Goal: Check status: Check status

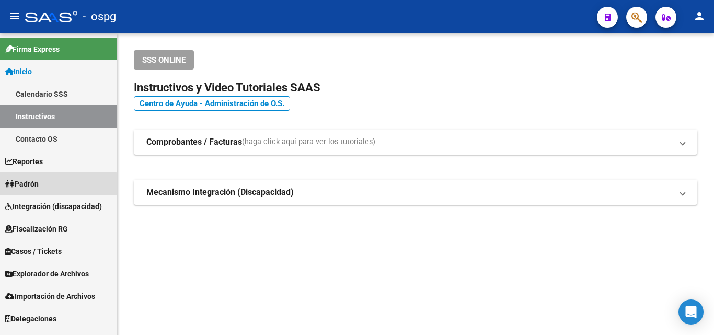
drag, startPoint x: 38, startPoint y: 185, endPoint x: 72, endPoint y: 200, distance: 36.5
click at [38, 184] on span "Padrón" at bounding box center [21, 184] width 33 height 12
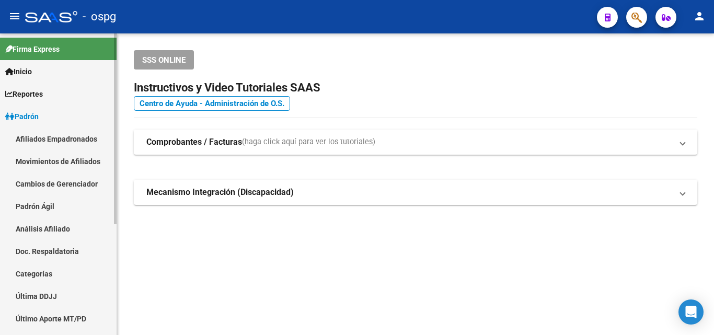
click at [39, 231] on link "Análisis Afiliado" at bounding box center [58, 228] width 117 height 22
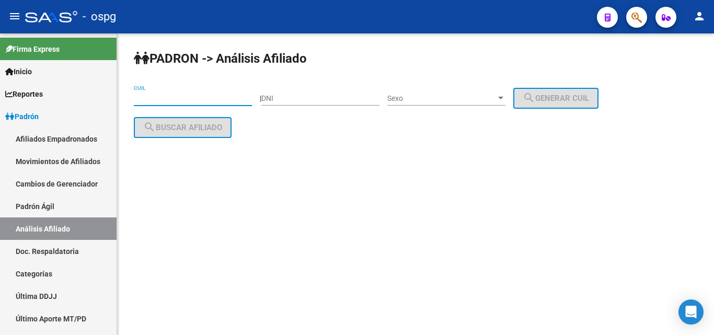
click at [172, 101] on input "CUIL" at bounding box center [193, 98] width 118 height 9
paste input "20-33441899-6"
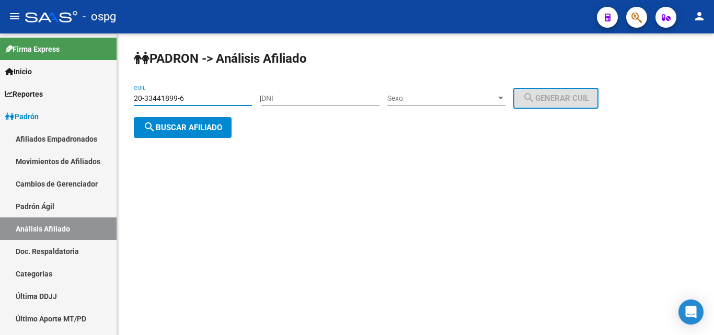
type input "20-33441899-6"
click at [179, 130] on span "search Buscar afiliado" at bounding box center [182, 127] width 79 height 9
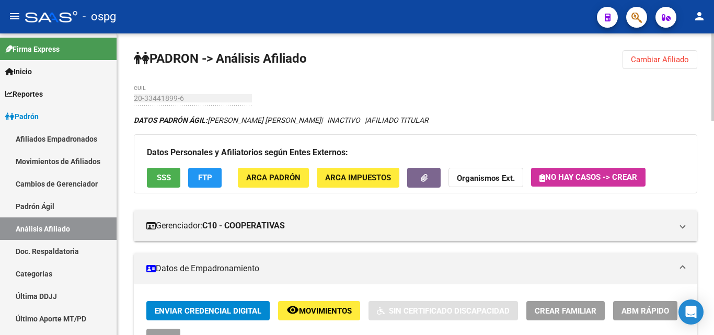
click at [217, 190] on div "Datos Personales y Afiliatorios según Entes Externos: SSS FTP ARCA Padrón ARCA …" at bounding box center [416, 163] width 564 height 59
click at [214, 185] on button "FTP" at bounding box center [204, 177] width 33 height 19
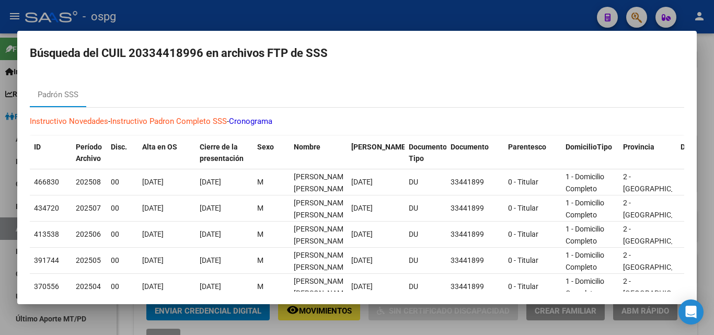
click at [705, 96] on div at bounding box center [357, 167] width 714 height 335
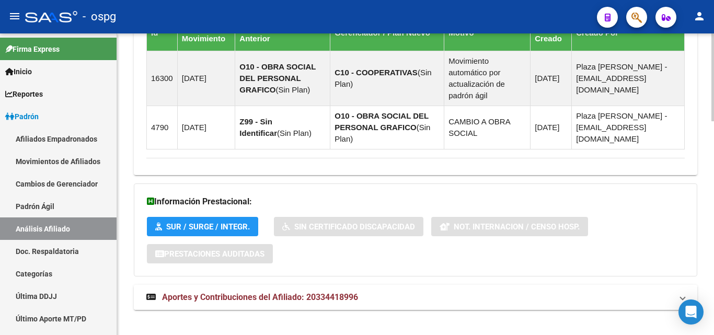
drag, startPoint x: 299, startPoint y: 289, endPoint x: 362, endPoint y: 289, distance: 63.3
click at [300, 292] on span "Aportes y Contribuciones del Afiliado: 20334418996" at bounding box center [260, 297] width 196 height 10
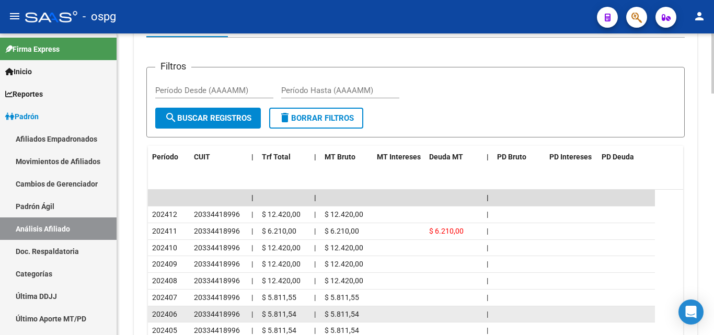
scroll to position [1108, 0]
